Goal: Check status: Check status

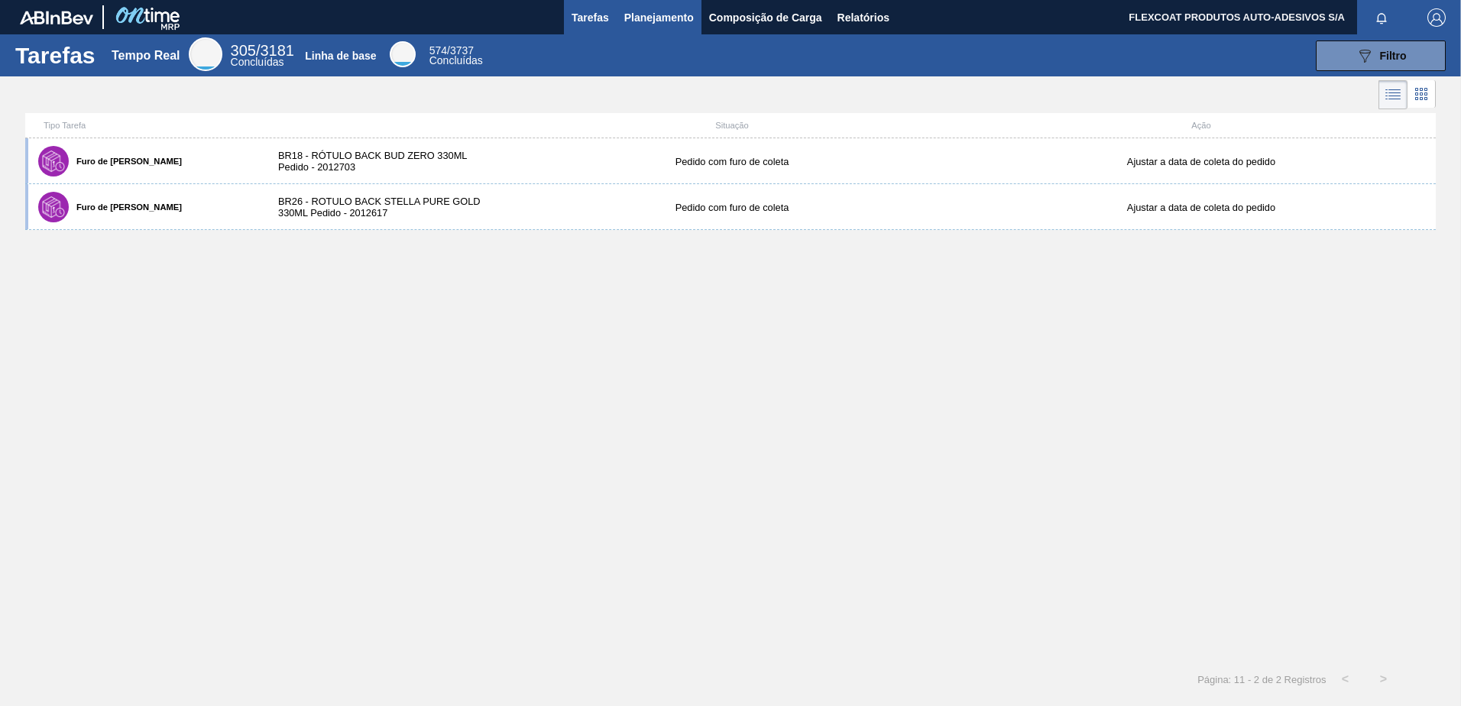
click at [632, 24] on span "Planejamento" at bounding box center [659, 17] width 70 height 18
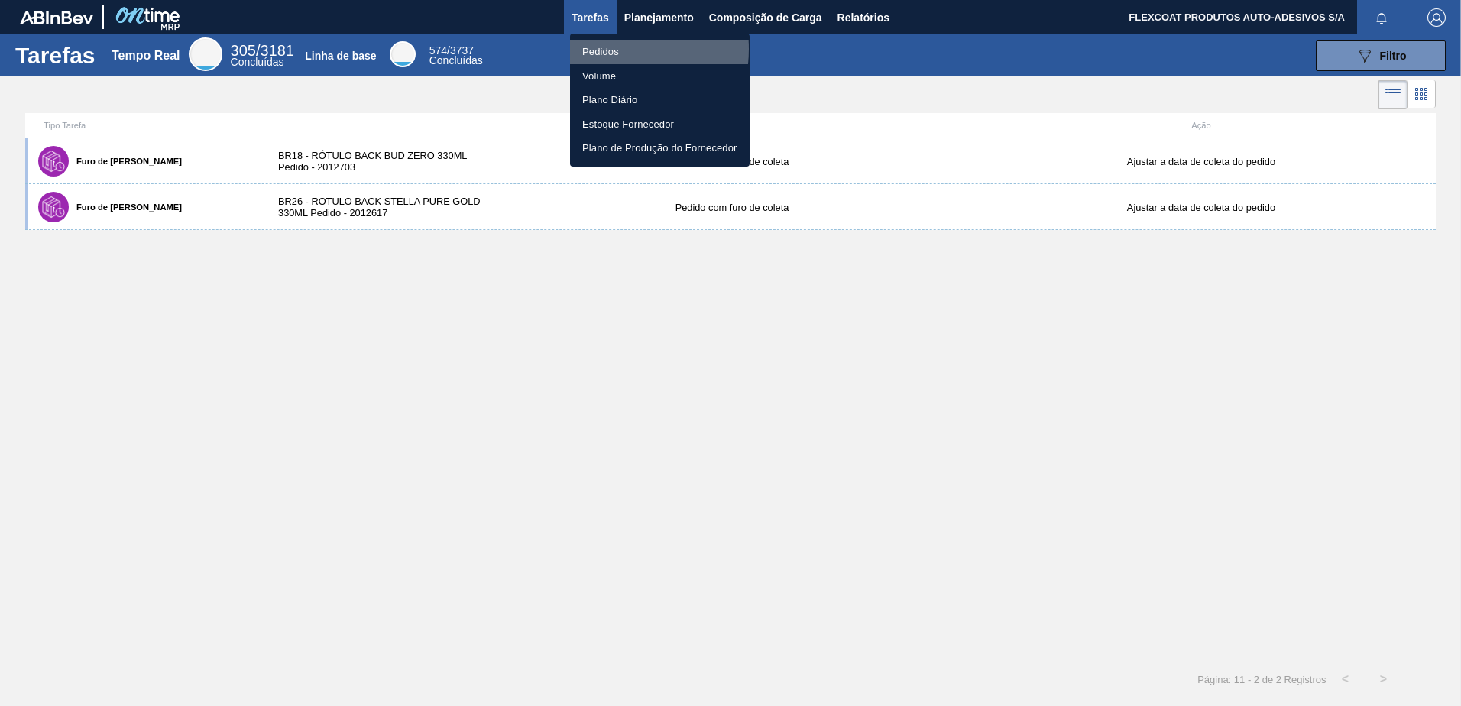
click at [593, 49] on li "Pedidos" at bounding box center [660, 52] width 180 height 24
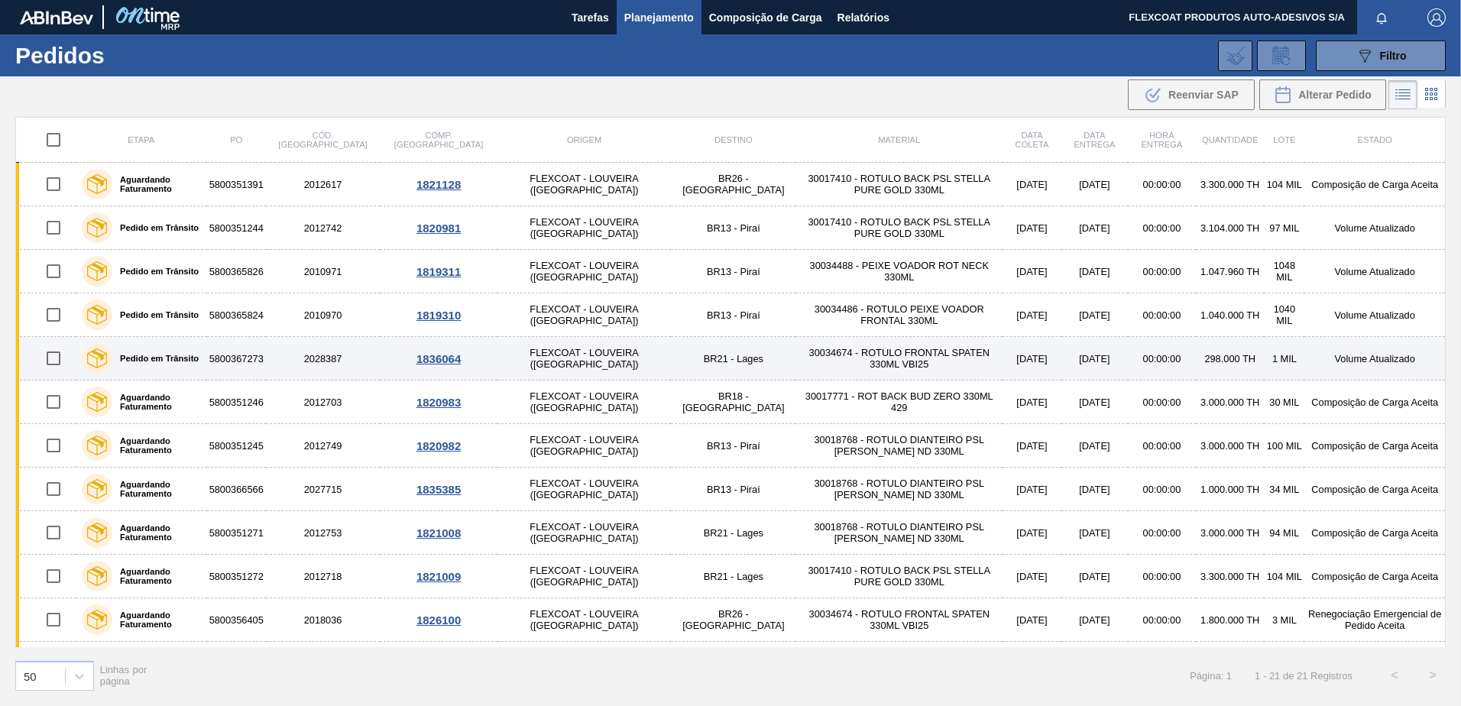
click at [135, 356] on label "Pedido em Trânsito" at bounding box center [155, 358] width 86 height 9
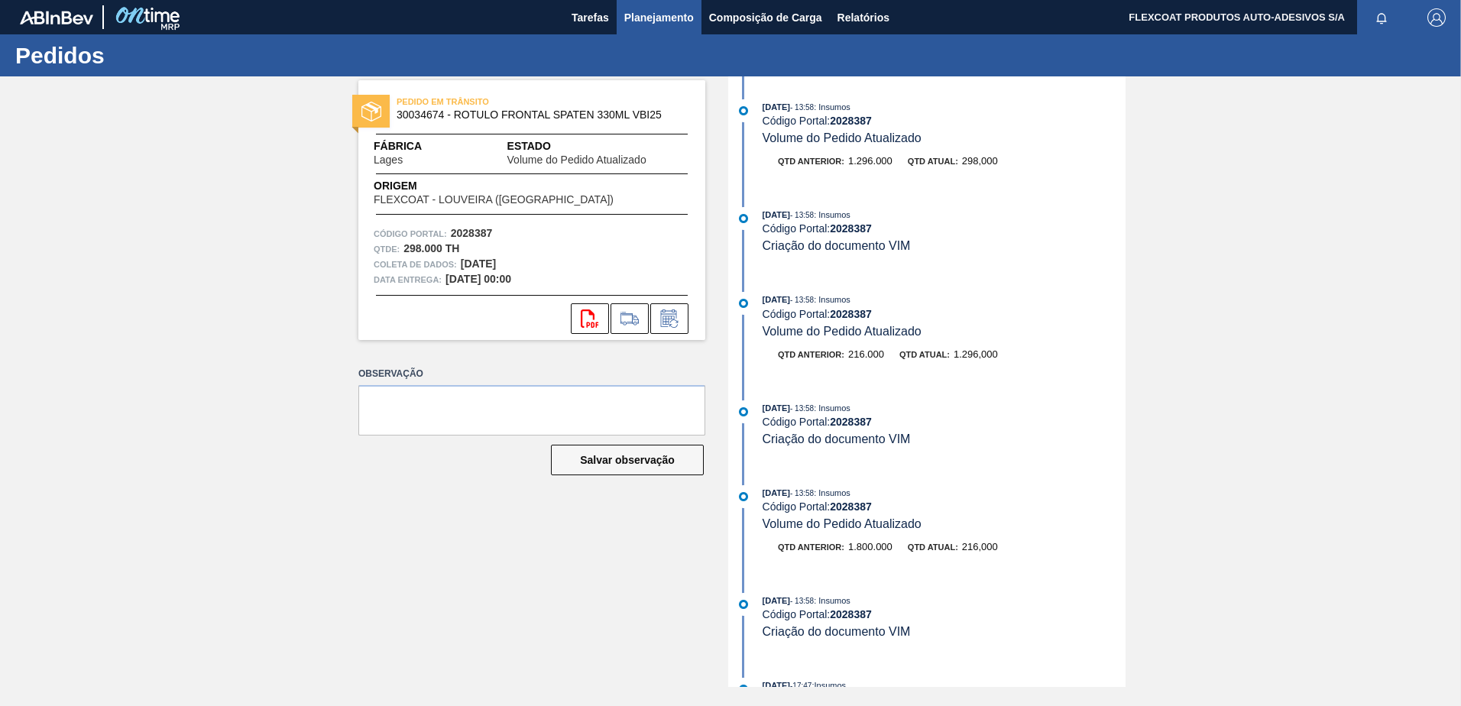
click at [644, 21] on span "Planejamento" at bounding box center [659, 17] width 70 height 18
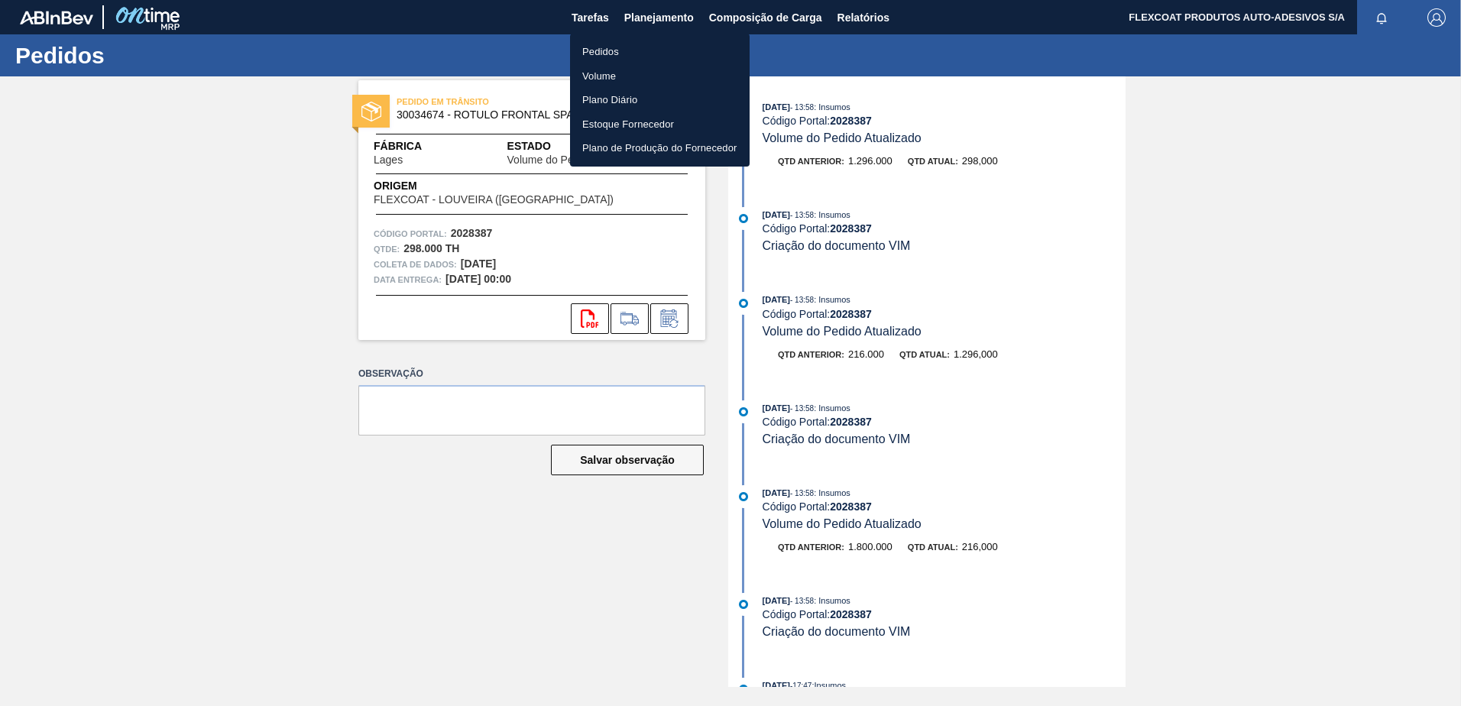
click at [602, 54] on li "Pedidos" at bounding box center [660, 52] width 180 height 24
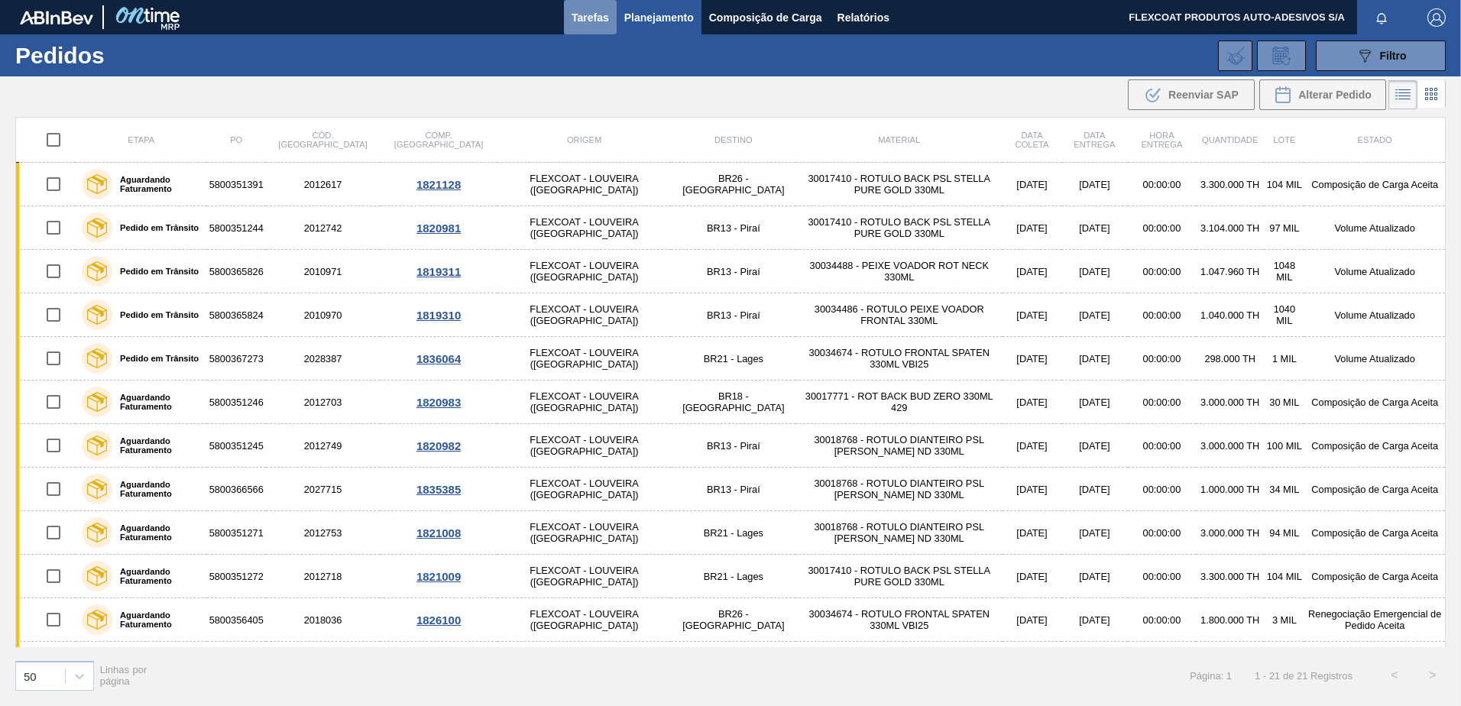
click at [590, 15] on span "Tarefas" at bounding box center [590, 17] width 37 height 18
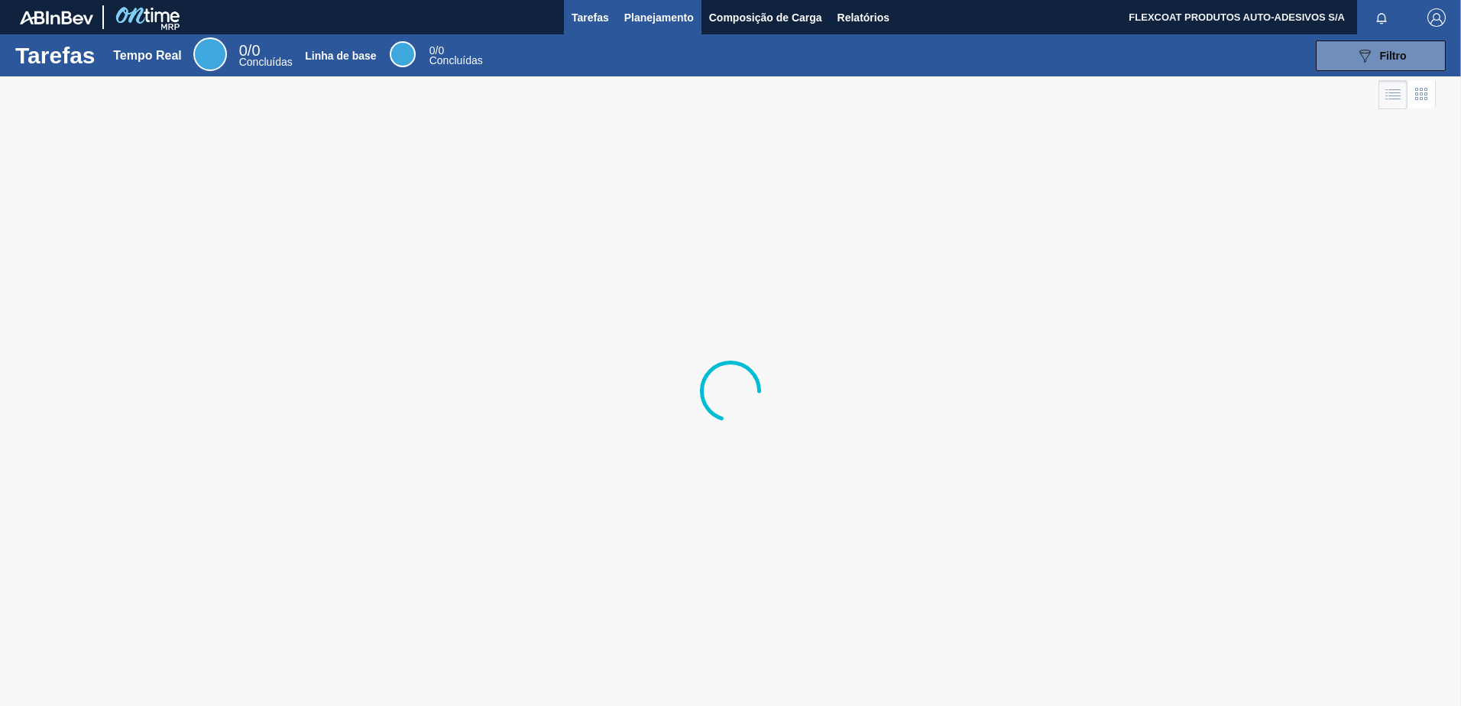
click at [658, 14] on span "Planejamento" at bounding box center [659, 17] width 70 height 18
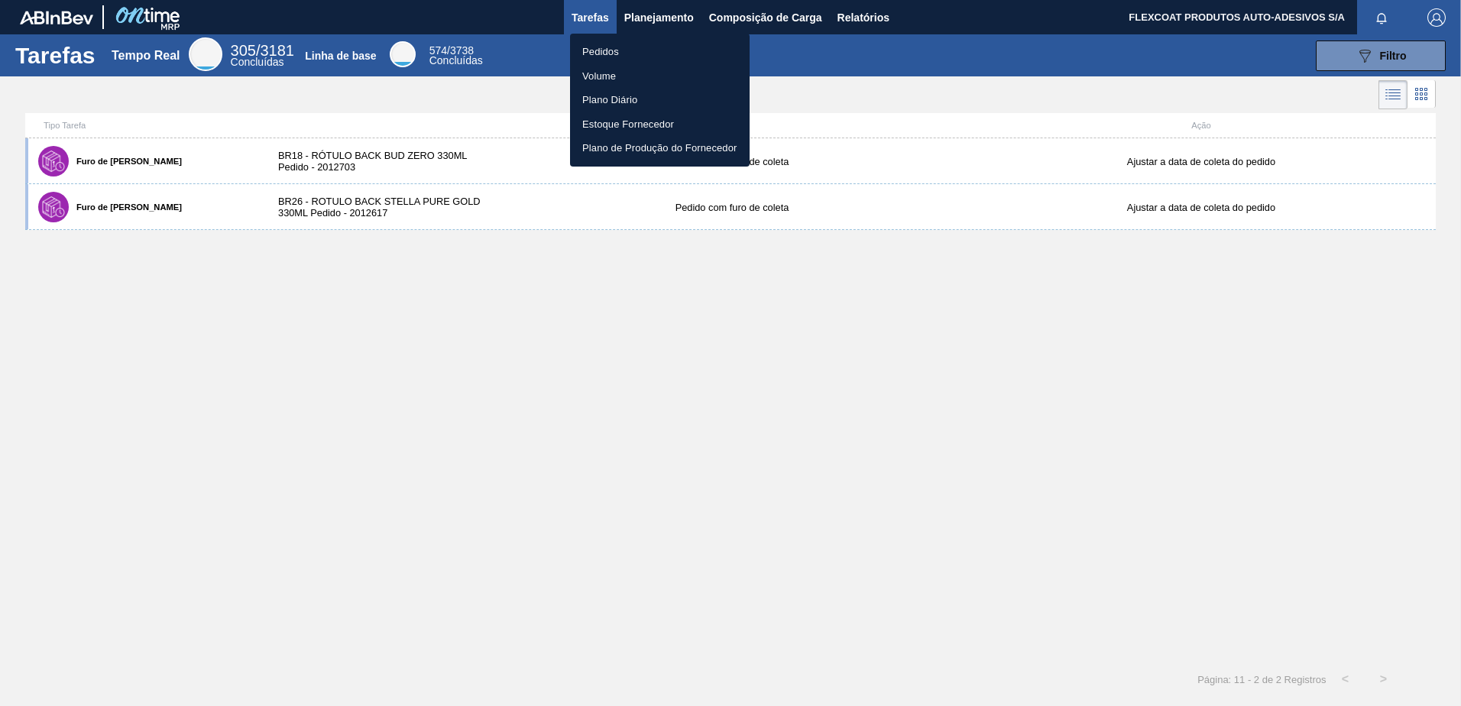
click at [603, 49] on li "Pedidos" at bounding box center [660, 52] width 180 height 24
